Goal: Information Seeking & Learning: Learn about a topic

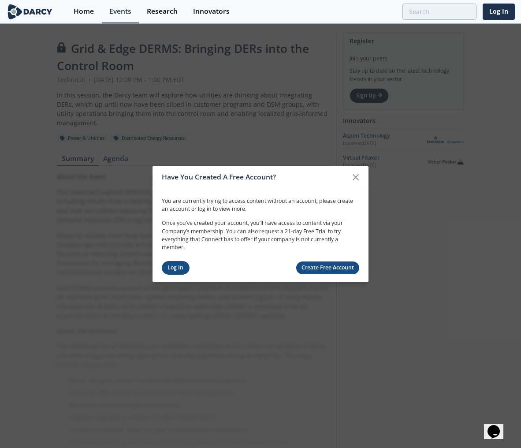
click at [167, 267] on link "Log In" at bounding box center [176, 268] width 28 height 14
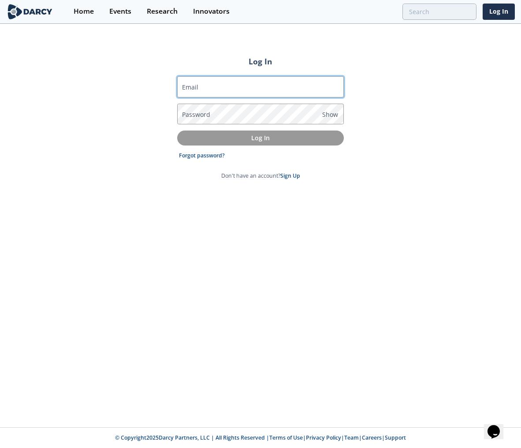
click at [249, 84] on input "Email" at bounding box center [260, 86] width 167 height 21
type input "[EMAIL_ADDRESS][DOMAIN_NAME]"
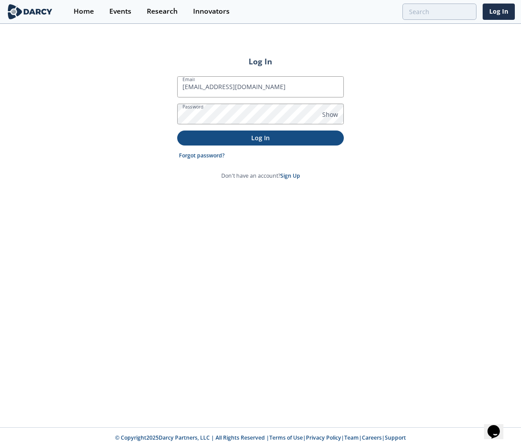
click at [298, 138] on p "Log In" at bounding box center [260, 137] width 154 height 9
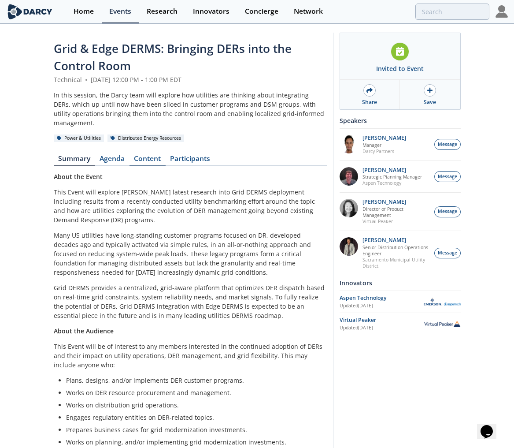
click at [142, 159] on link "Content" at bounding box center [148, 160] width 36 height 11
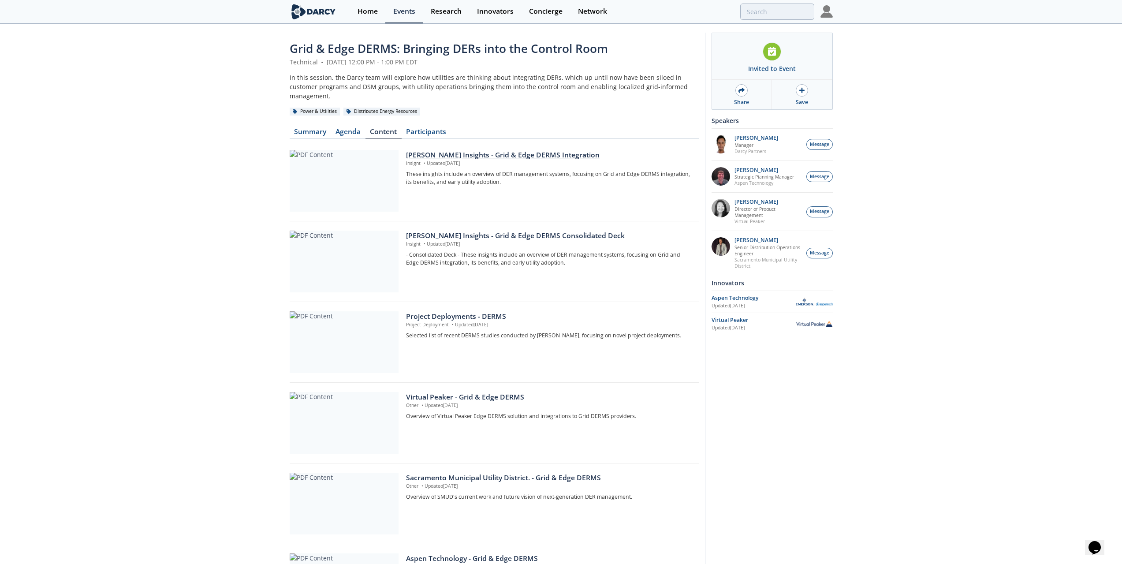
click at [375, 179] on div at bounding box center [344, 181] width 109 height 62
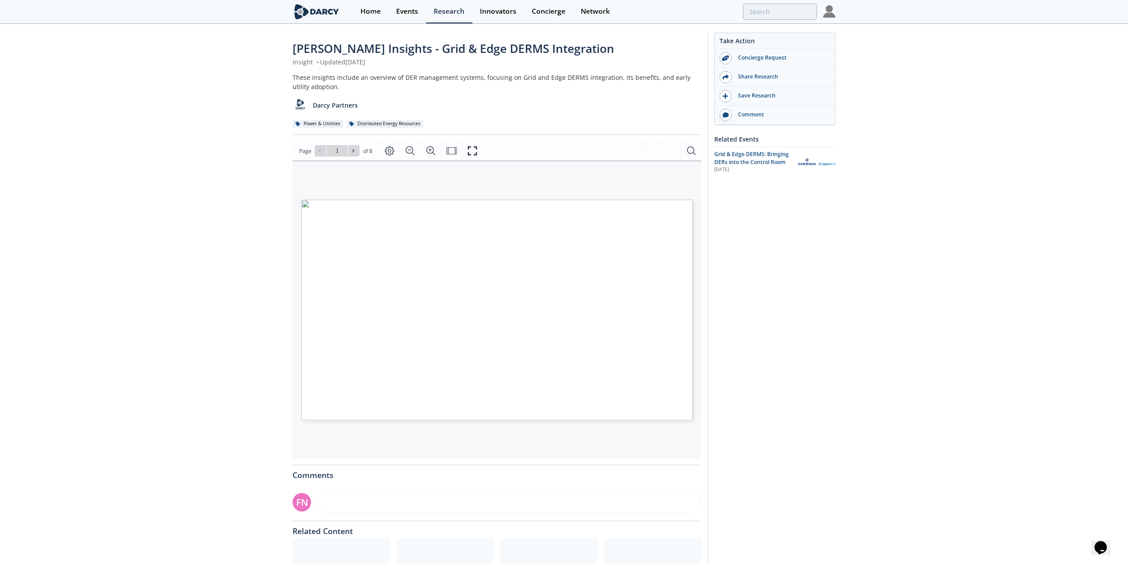
type input "2"
type input "3"
click at [356, 153] on span at bounding box center [354, 151] width 6 height 6
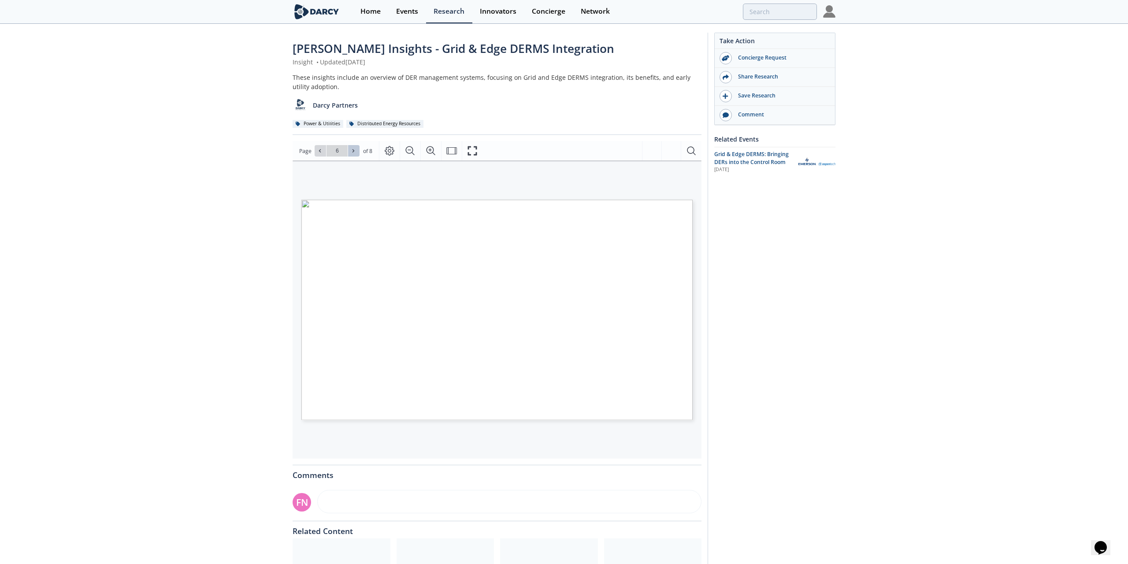
click at [356, 153] on span at bounding box center [354, 151] width 6 height 6
type input "8"
click at [356, 153] on div "Go to Page 8" at bounding box center [337, 150] width 45 height 11
click at [521, 97] on div "Save Research" at bounding box center [778, 96] width 99 height 8
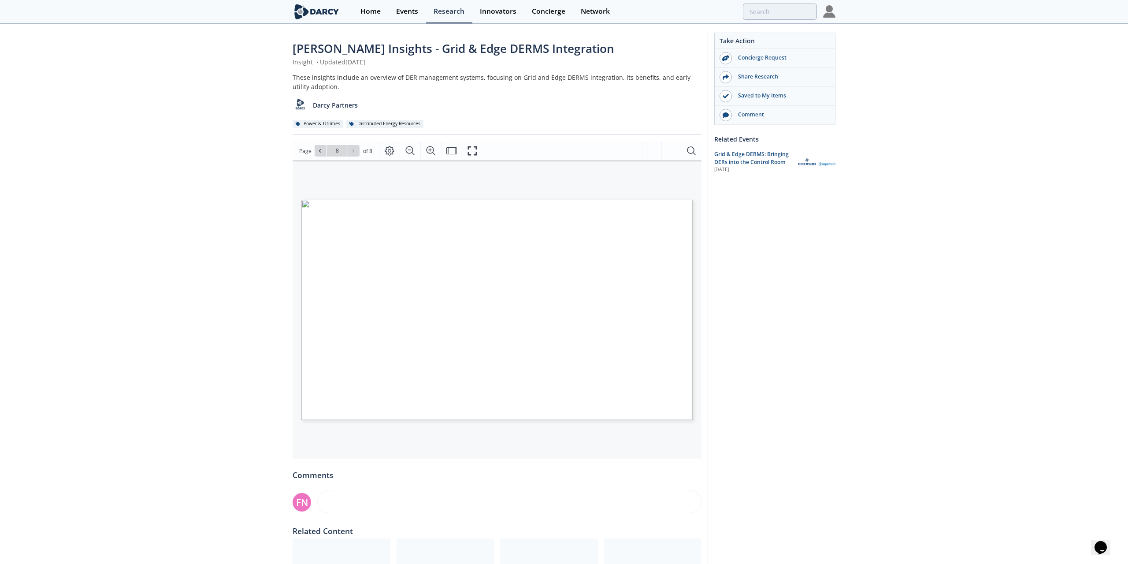
click at [407, 211] on span "DER MANAGEMENT" at bounding box center [387, 210] width 75 height 6
click at [460, 212] on span "Page 8" at bounding box center [864, 467] width 1044 height 521
drag, startPoint x: 460, startPoint y: 212, endPoint x: 458, endPoint y: 176, distance: 35.8
click at [458, 176] on div "DER Thermostats Solar inverters Water heaters Electric vehicles Batteries Heat …" at bounding box center [493, 274] width 400 height 229
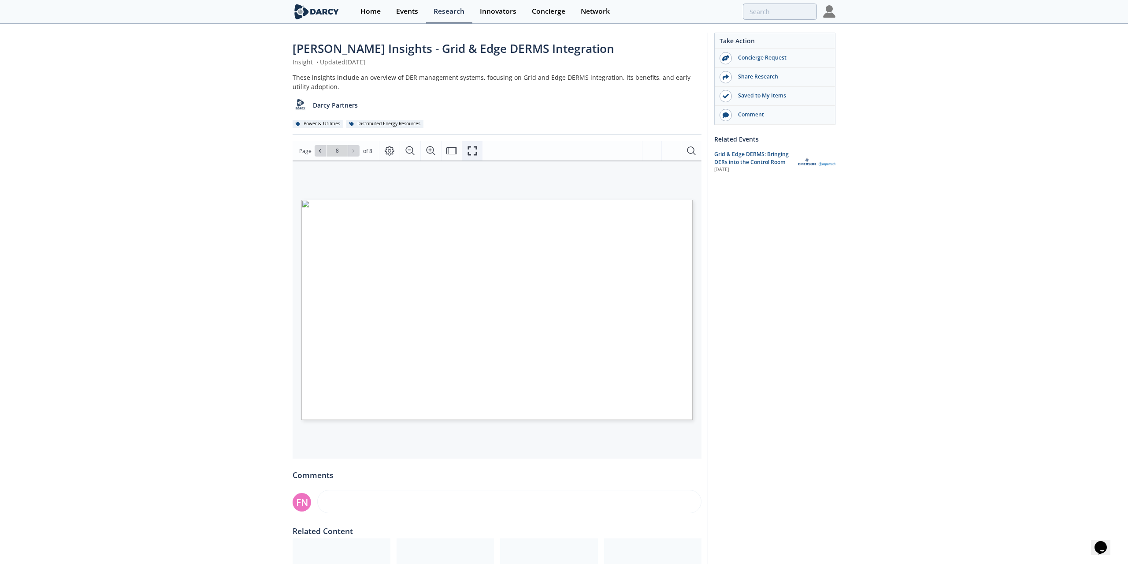
click at [471, 149] on icon "Fullscreen" at bounding box center [472, 150] width 11 height 11
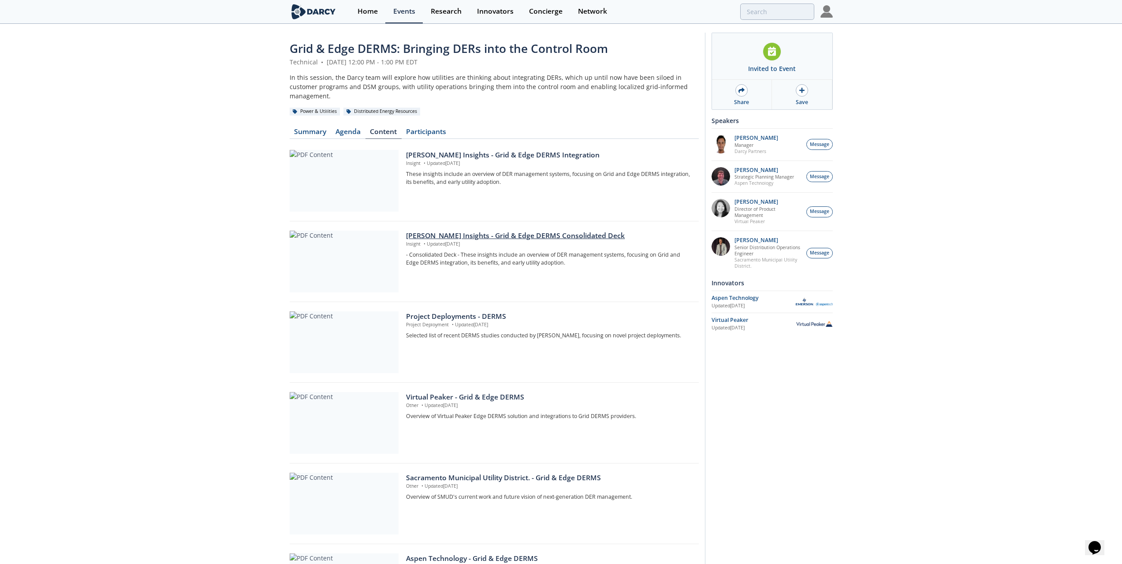
click at [348, 261] on div at bounding box center [344, 262] width 109 height 62
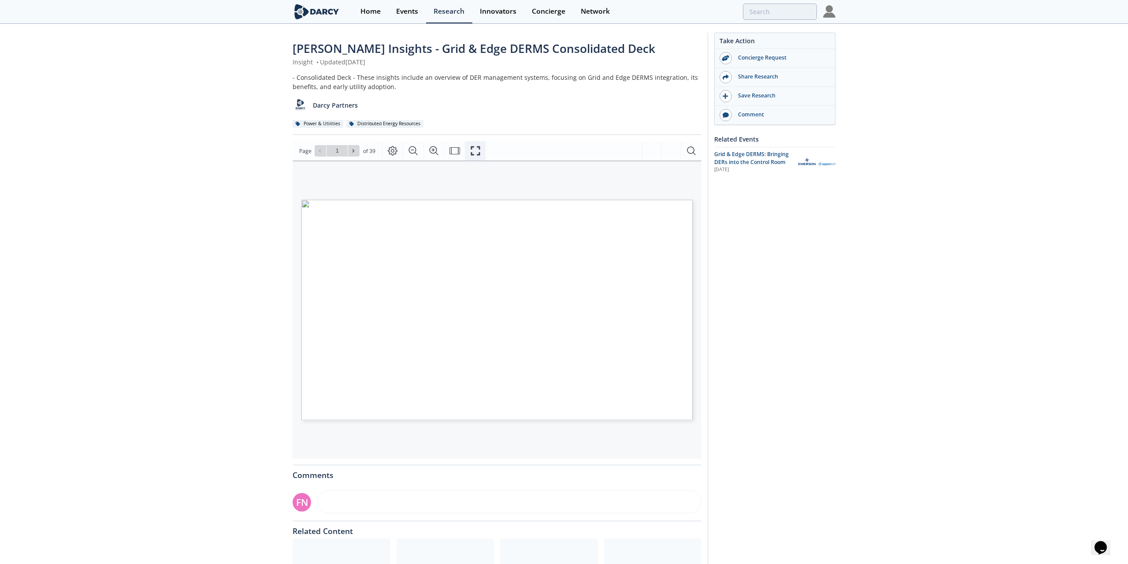
click at [477, 151] on icon "Fullscreen" at bounding box center [475, 150] width 11 height 11
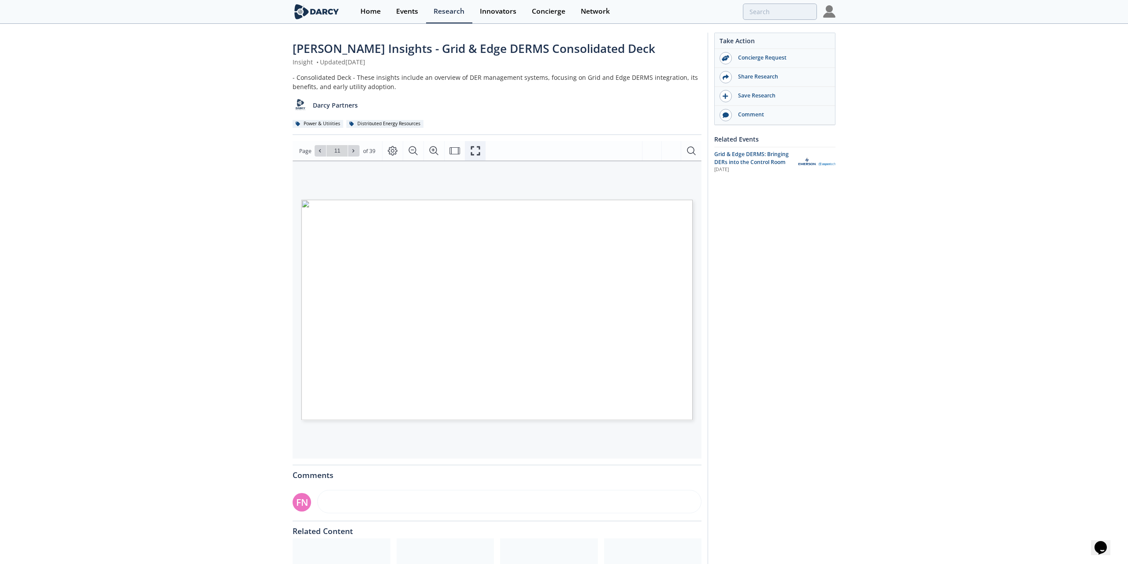
click at [472, 152] on icon "Fullscreen" at bounding box center [475, 150] width 11 height 11
